Goal: Information Seeking & Learning: Understand process/instructions

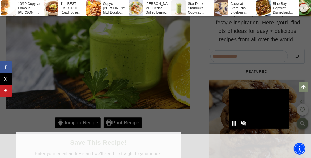
scroll to position [199, 0]
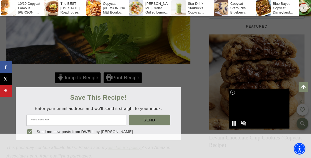
click at [71, 79] on div at bounding box center [155, 79] width 311 height 158
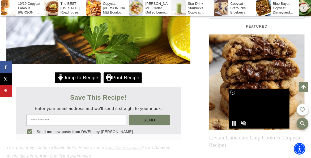
click at [74, 75] on link "Jump to Recipe" at bounding box center [78, 77] width 46 height 11
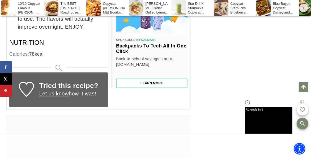
scroll to position [3298, 0]
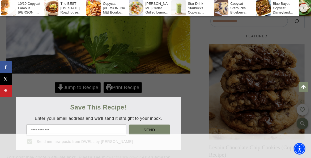
click at [76, 88] on div at bounding box center [155, 79] width 311 height 158
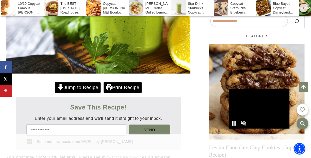
click at [71, 86] on link "Jump to Recipe" at bounding box center [78, 87] width 46 height 11
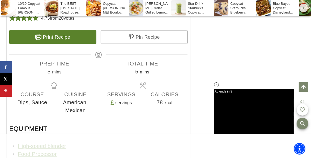
click at [67, 44] on link "Print Recipe" at bounding box center [52, 37] width 87 height 14
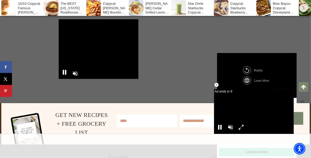
click at [218, 84] on icon at bounding box center [216, 85] width 5 height 5
